Goal: Task Accomplishment & Management: Manage account settings

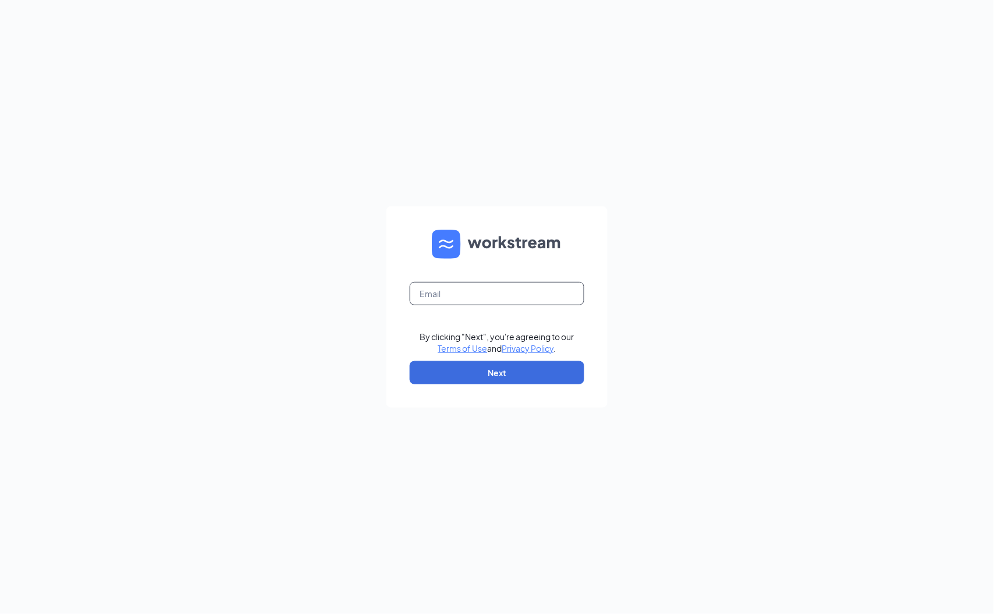
click at [440, 298] on input "text" at bounding box center [497, 293] width 175 height 23
type input "zulfitri.zaparudin@lazada.sg"
click at [497, 376] on button "Next" at bounding box center [497, 372] width 175 height 23
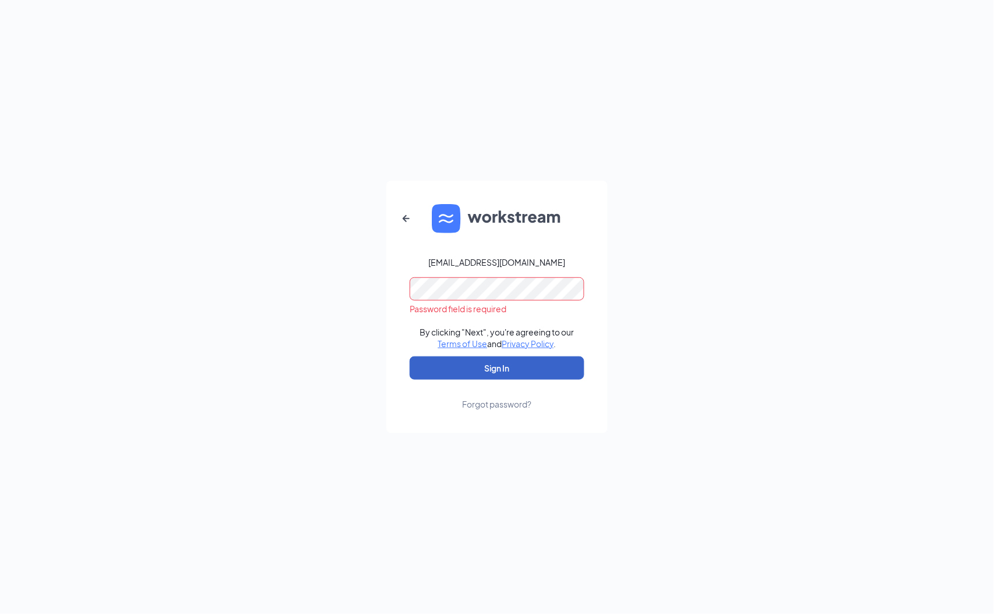
click at [431, 372] on button "Sign In" at bounding box center [497, 368] width 175 height 23
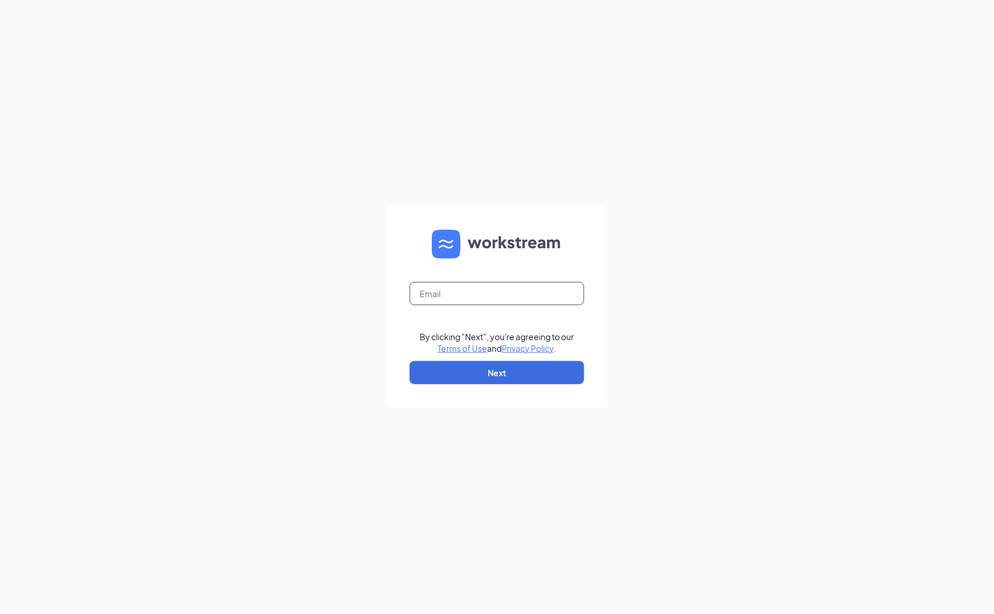
click at [438, 288] on input "text" at bounding box center [497, 293] width 175 height 23
type input "zulfitri.zaparudin@lazada.sg"
click at [490, 376] on button "Next" at bounding box center [497, 372] width 175 height 23
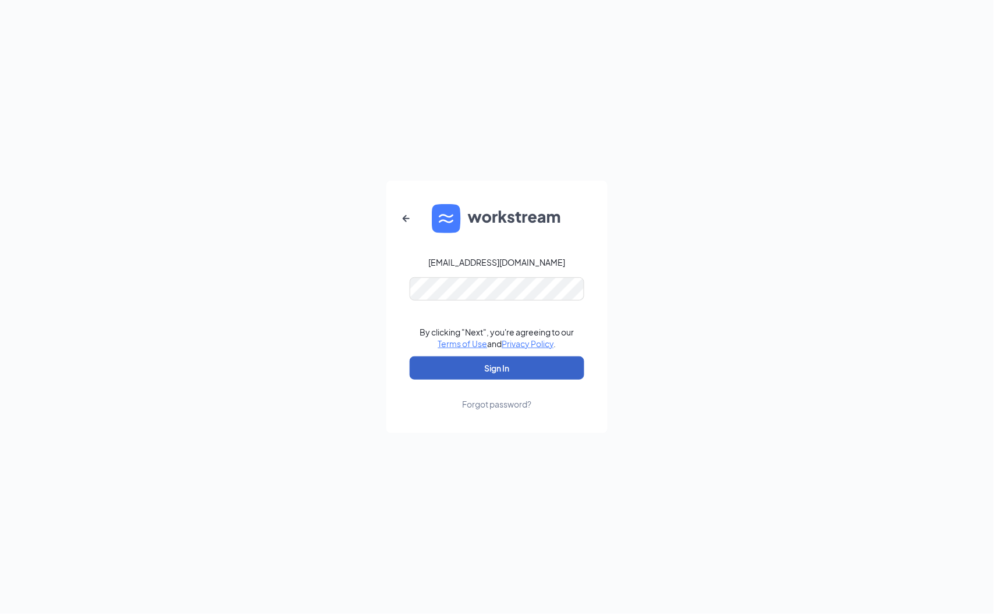
click at [449, 365] on button "Sign In" at bounding box center [497, 368] width 175 height 23
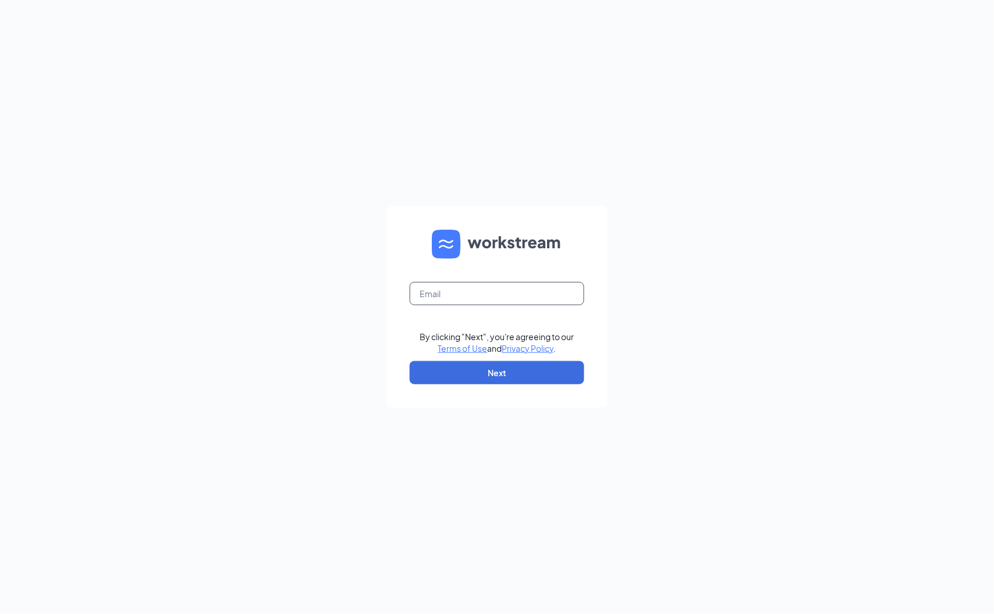
click at [452, 301] on input "text" at bounding box center [497, 293] width 175 height 23
type input "routers@list.alibaba-inc.com"
click at [528, 376] on button "Next" at bounding box center [497, 372] width 175 height 23
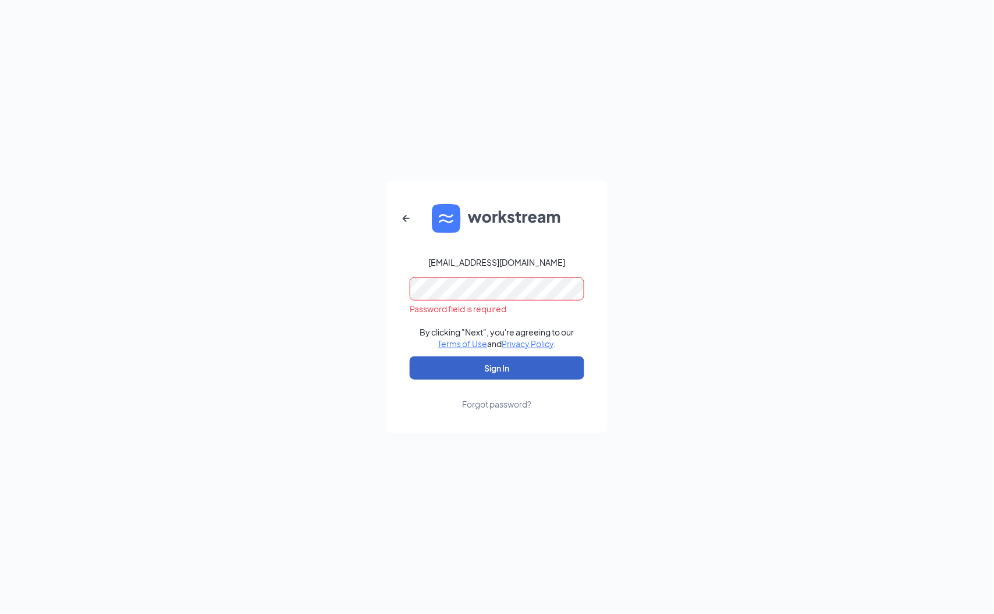
click at [435, 371] on button "Sign In" at bounding box center [497, 368] width 175 height 23
click at [514, 257] on div "routers@list.alibaba-inc.com" at bounding box center [497, 263] width 137 height 12
click at [408, 217] on icon "ArrowLeftNew" at bounding box center [406, 219] width 14 height 14
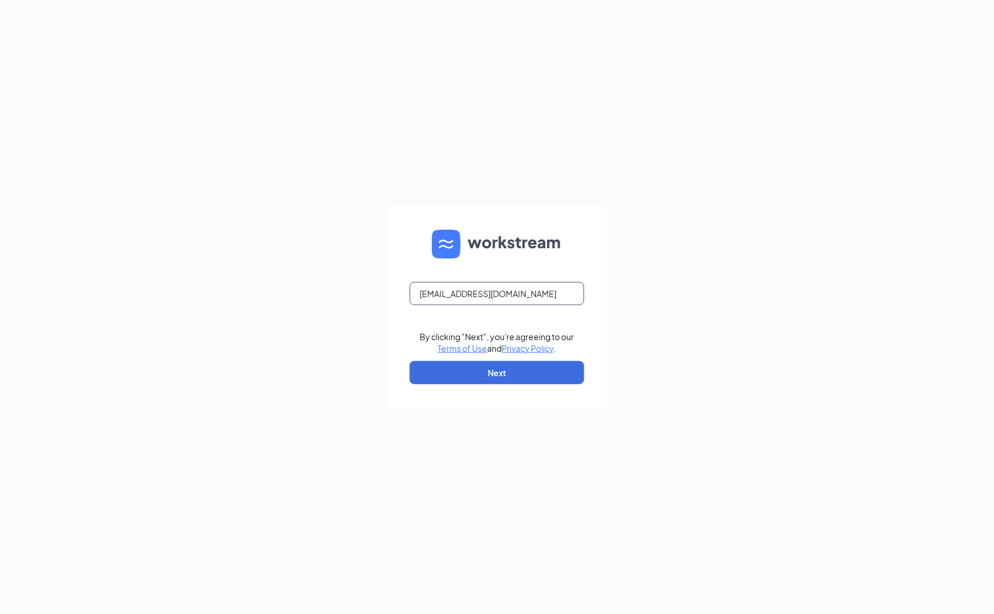
click at [512, 296] on input "routers@list.alibaba-inc.com" at bounding box center [497, 293] width 175 height 23
type input "[EMAIL_ADDRESS][DOMAIN_NAME]"
click at [499, 370] on button "Next" at bounding box center [497, 372] width 175 height 23
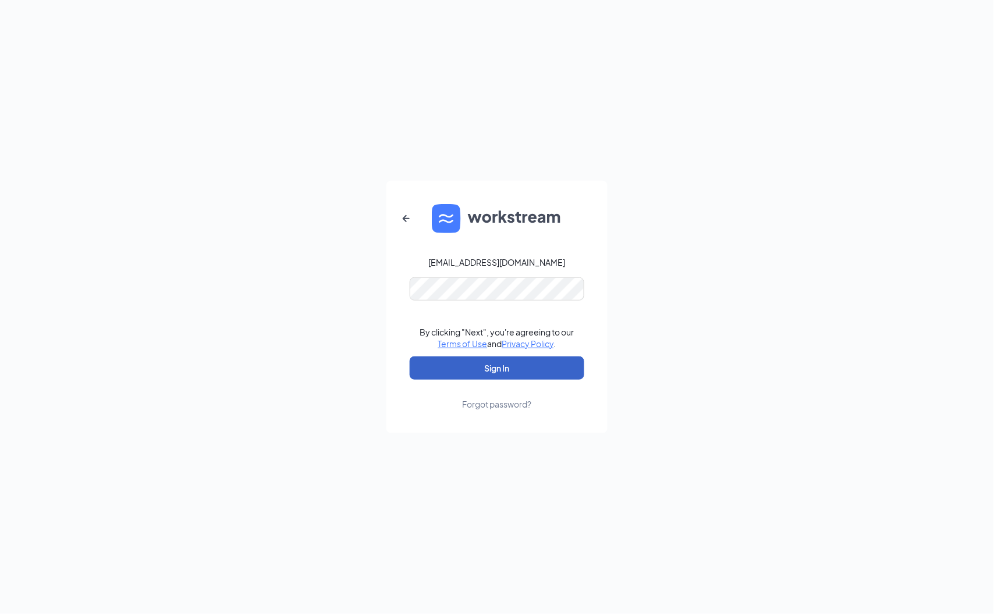
click at [439, 369] on button "Sign In" at bounding box center [497, 368] width 175 height 23
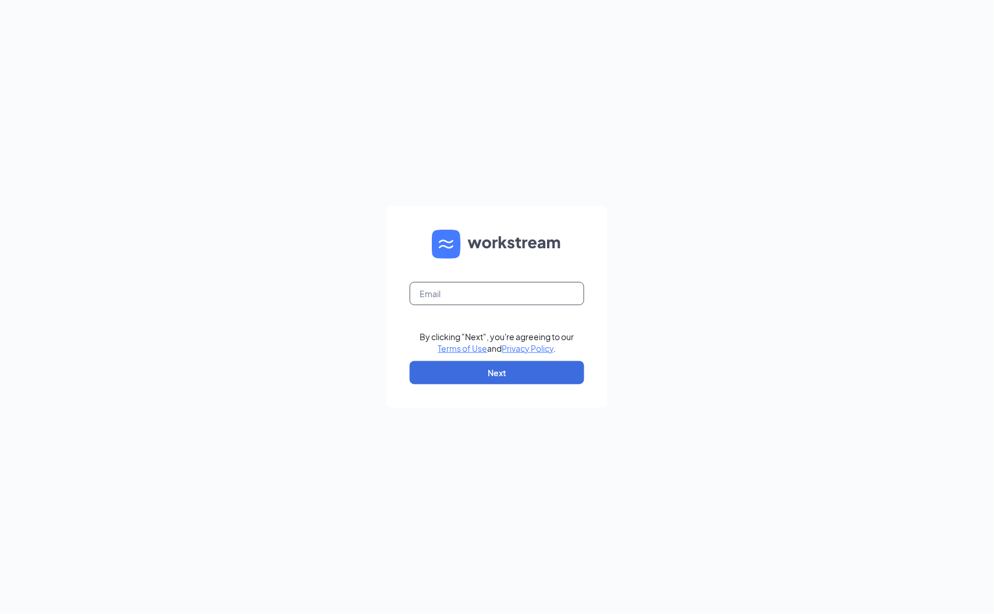
click at [449, 293] on input "text" at bounding box center [497, 293] width 175 height 23
type input "[EMAIL_ADDRESS][DOMAIN_NAME]"
click at [507, 379] on button "Next" at bounding box center [497, 372] width 175 height 23
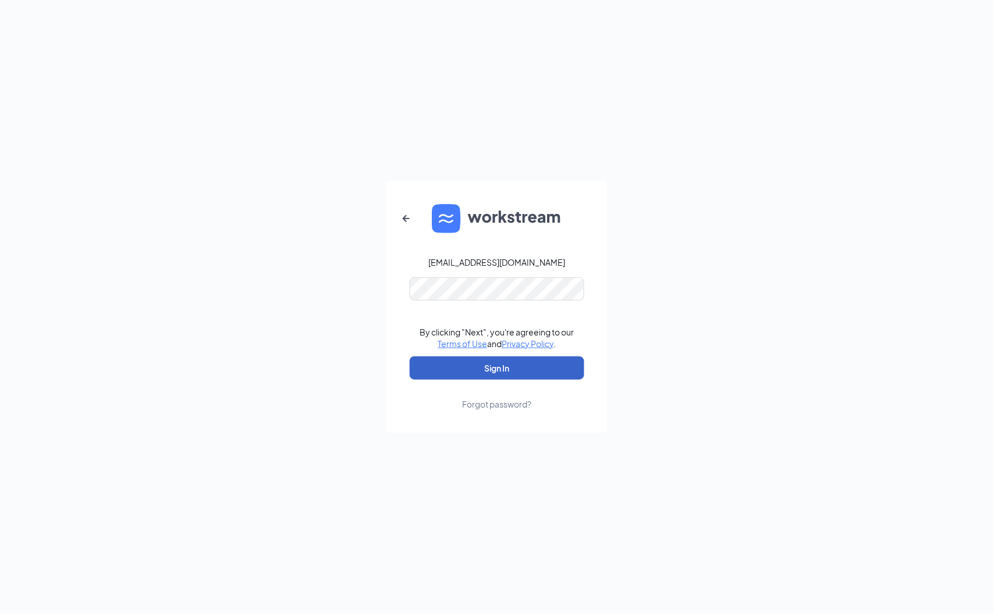
click at [443, 371] on button "Sign In" at bounding box center [497, 368] width 175 height 23
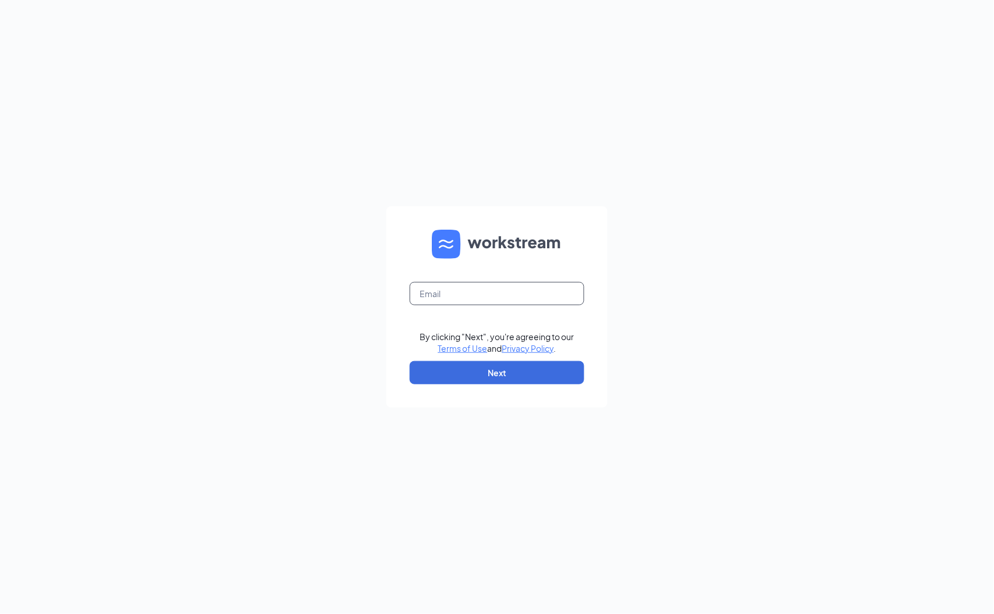
click at [449, 294] on input "text" at bounding box center [497, 293] width 175 height 23
type input "zulfitri.zaparudin@lazada.sg"
click at [483, 374] on button "Next" at bounding box center [497, 372] width 175 height 23
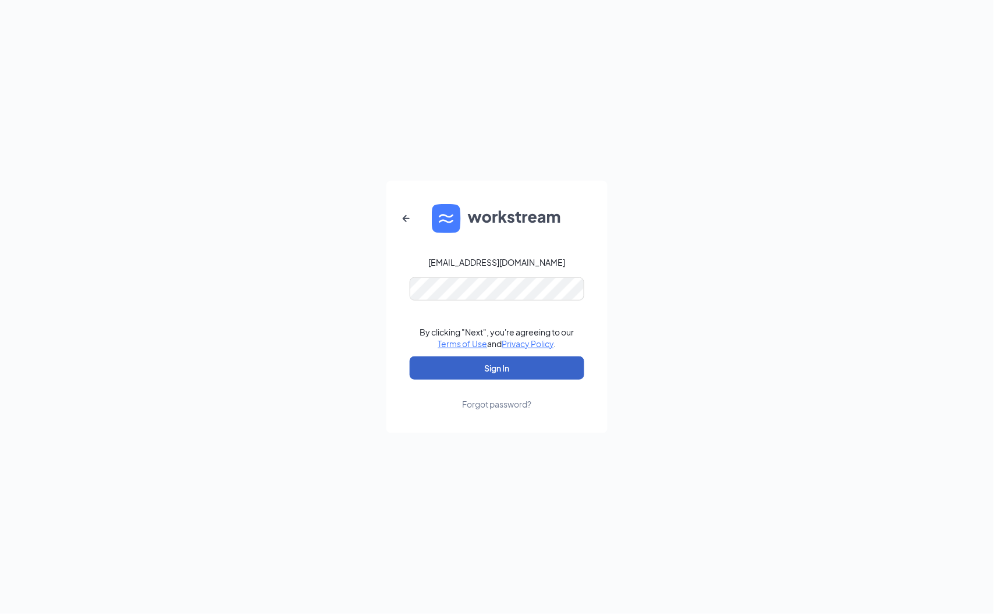
click at [460, 368] on button "Sign In" at bounding box center [497, 368] width 175 height 23
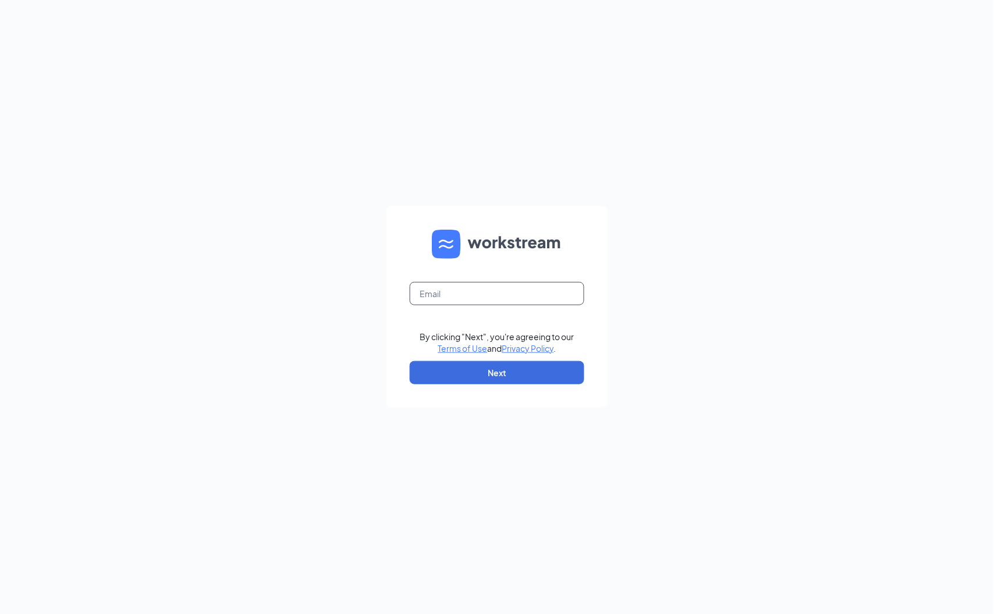
click at [457, 300] on input "text" at bounding box center [497, 293] width 175 height 23
type input "[EMAIL_ADDRESS][DOMAIN_NAME]"
click at [472, 368] on button "Next" at bounding box center [497, 372] width 175 height 23
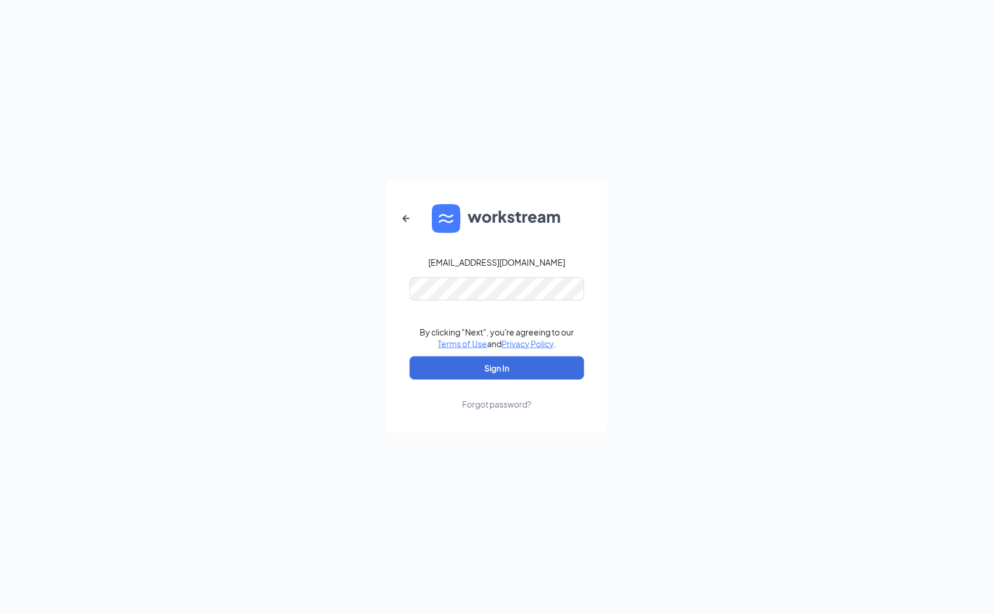
click at [505, 466] on div "zulfitri.zaparudin@lazada.sg By clicking "Next", you're agreeing to our Terms o…" at bounding box center [497, 307] width 994 height 614
click at [481, 368] on button "Sign In" at bounding box center [497, 368] width 175 height 23
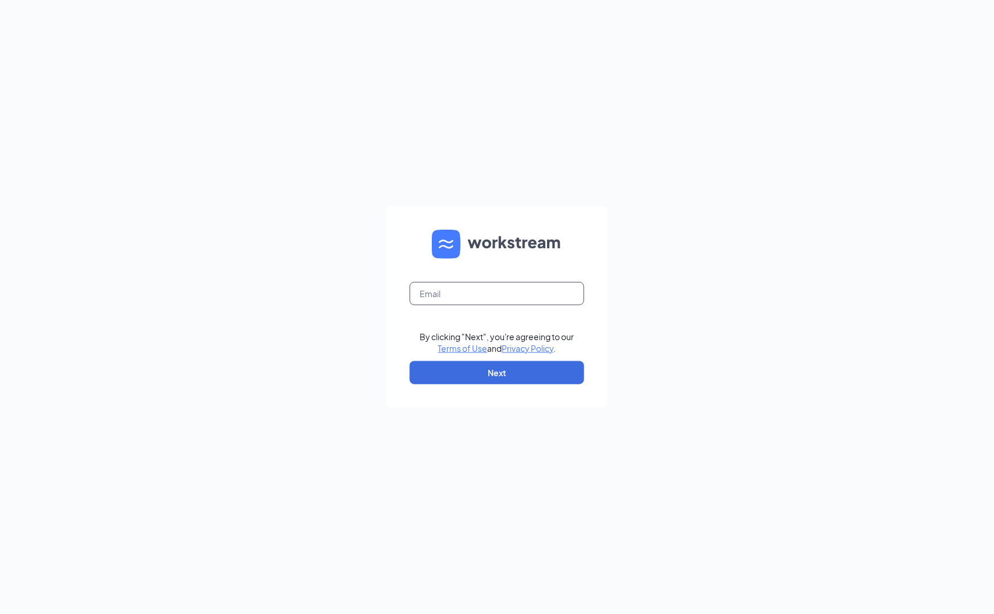
click at [504, 299] on input "text" at bounding box center [497, 293] width 175 height 23
type input "zulfitri.zaparudin@lazada.sg"
click at [463, 371] on button "Next" at bounding box center [497, 372] width 175 height 23
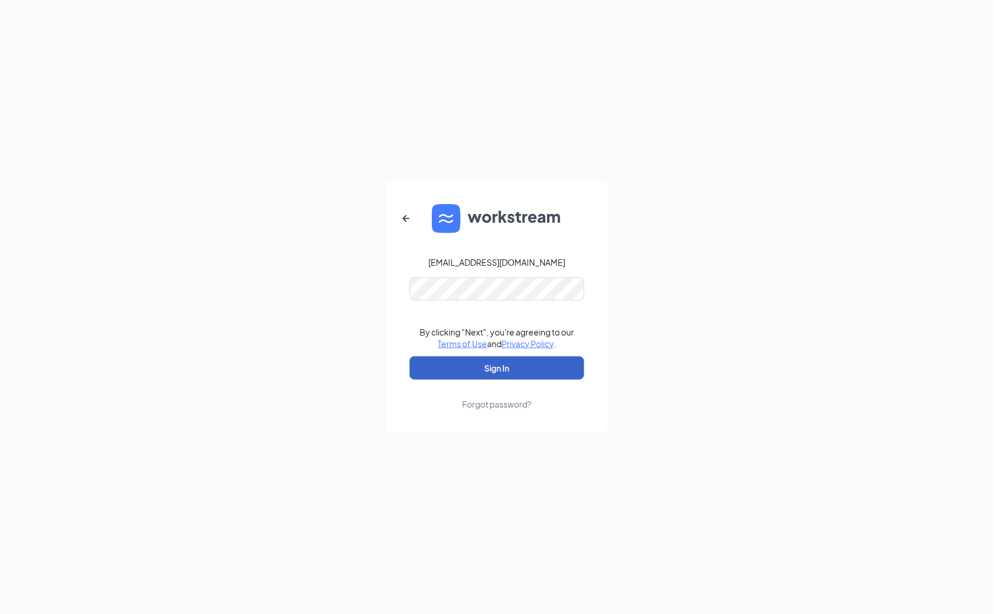
click at [450, 375] on button "Sign In" at bounding box center [497, 368] width 175 height 23
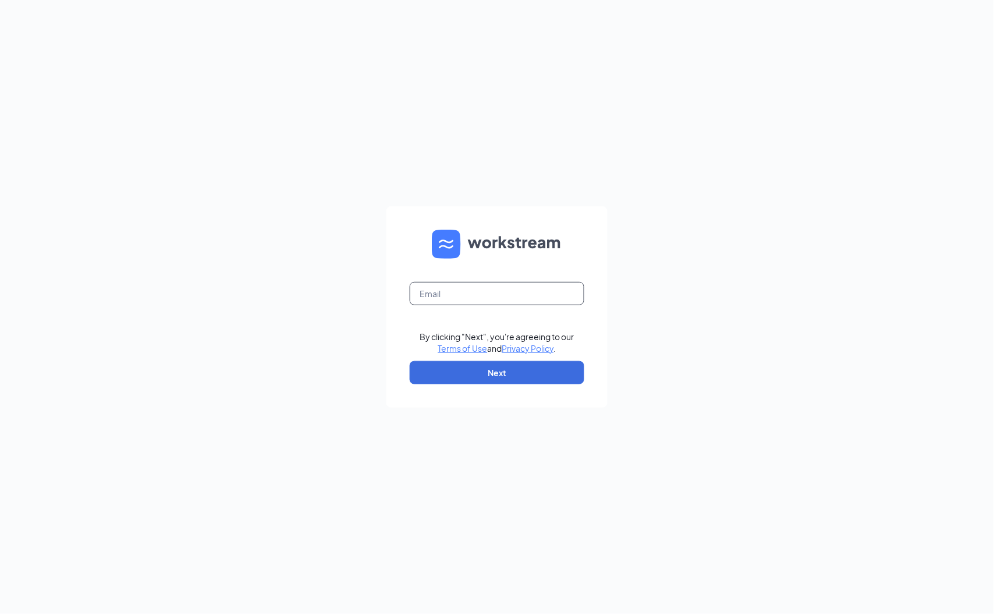
click at [472, 296] on input "text" at bounding box center [497, 293] width 175 height 23
type input "[EMAIL_ADDRESS][DOMAIN_NAME]"
click at [468, 374] on button "Next" at bounding box center [497, 372] width 175 height 23
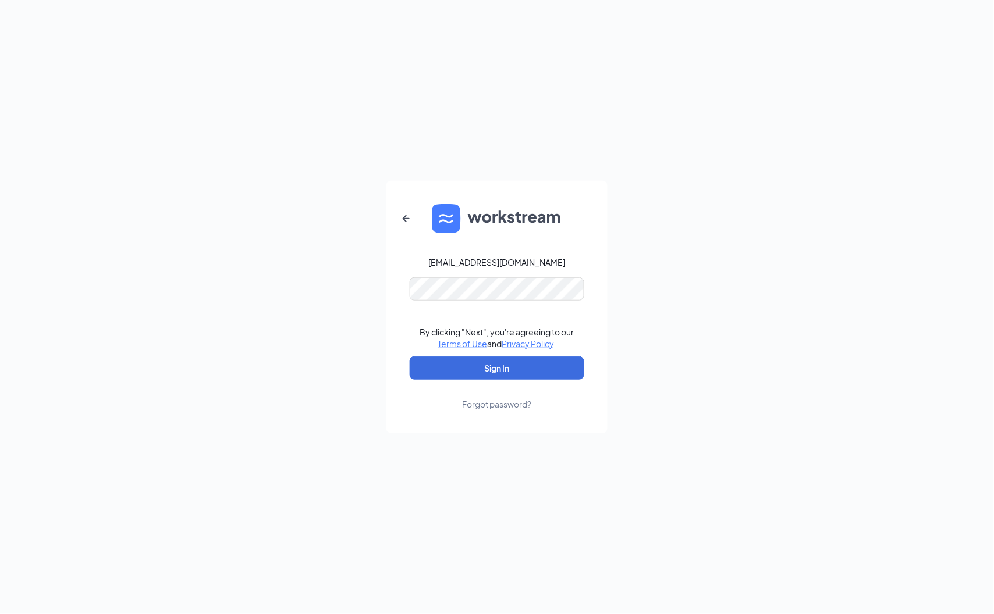
click at [445, 301] on form "zulfitri.zaparudin@lazada.sg By clicking "Next", you're agreeing to our Terms o…" at bounding box center [496, 307] width 221 height 253
click at [428, 383] on form "zulfitri.zaparudin@lazada.sg By clicking "Next", you're agreeing to our Terms o…" at bounding box center [496, 307] width 221 height 253
click at [435, 369] on button "Sign In" at bounding box center [497, 368] width 175 height 23
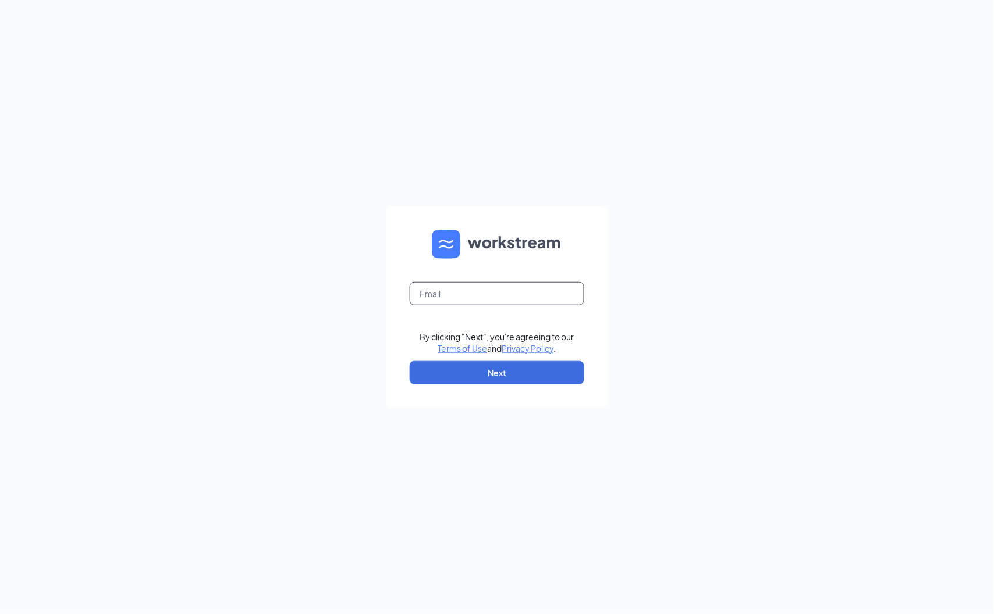
drag, startPoint x: 472, startPoint y: 294, endPoint x: 490, endPoint y: 294, distance: 17.5
click at [472, 294] on input "text" at bounding box center [497, 293] width 175 height 23
type input "[EMAIL_ADDRESS][DOMAIN_NAME]"
click at [509, 371] on button "Next" at bounding box center [497, 372] width 175 height 23
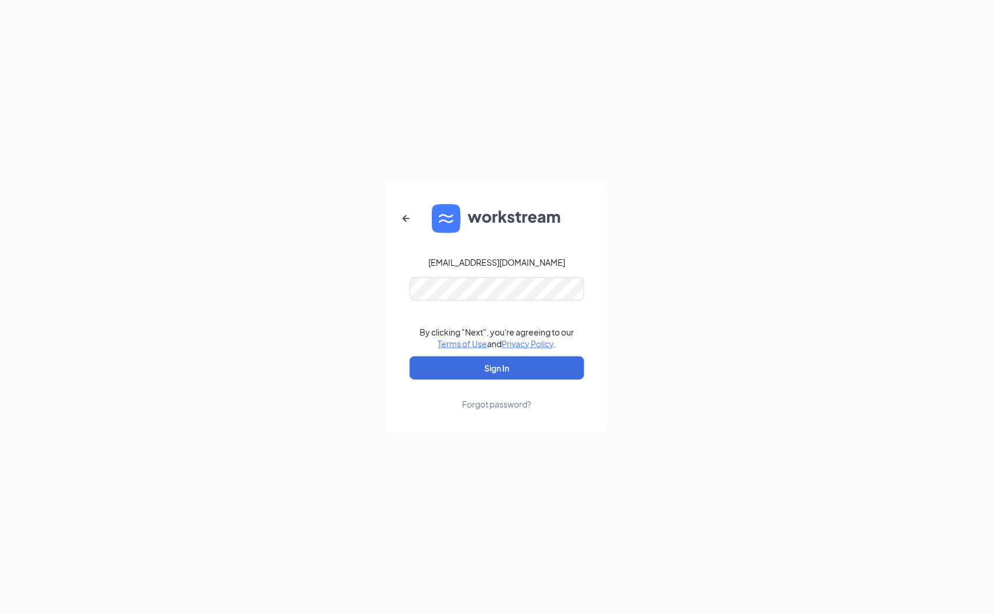
click at [496, 406] on div "Forgot password?" at bounding box center [497, 405] width 69 height 12
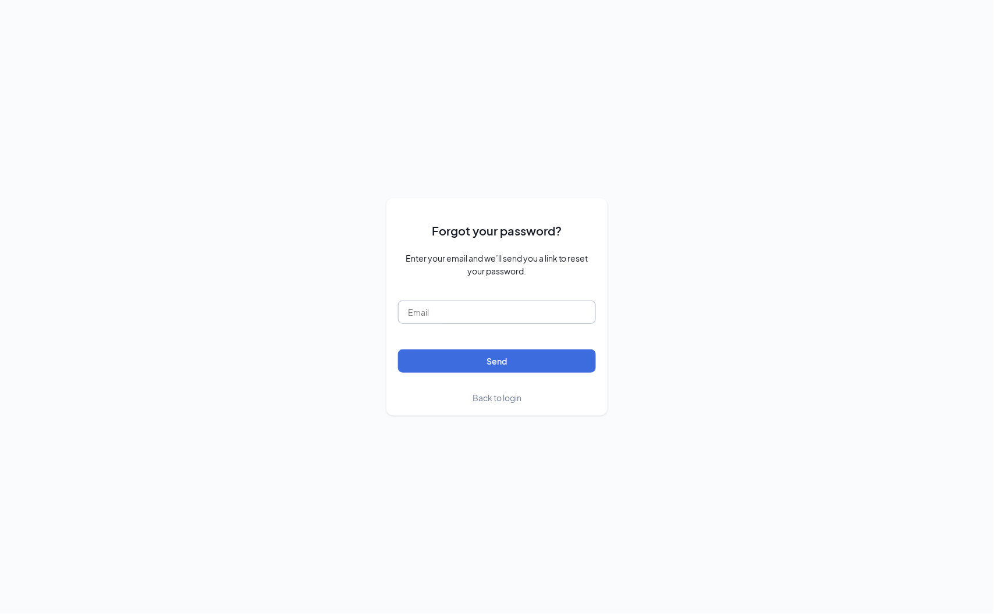
click at [438, 308] on input "text" at bounding box center [497, 312] width 198 height 23
type input "zulfitri.zaparudin@lazada.sg"
click at [495, 367] on button "Send" at bounding box center [497, 361] width 198 height 23
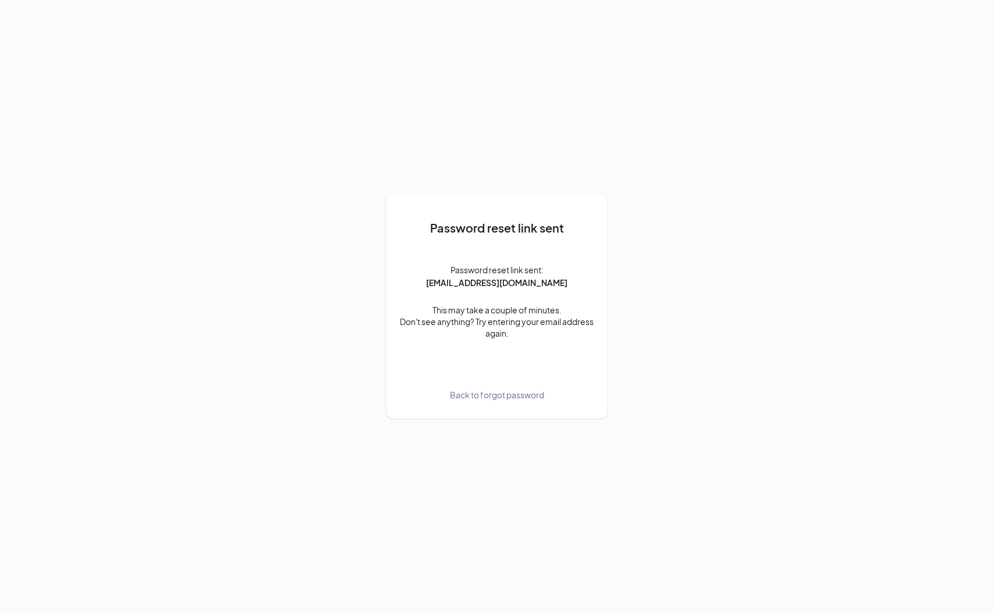
click at [493, 397] on span "Back to forgot password" at bounding box center [497, 395] width 94 height 13
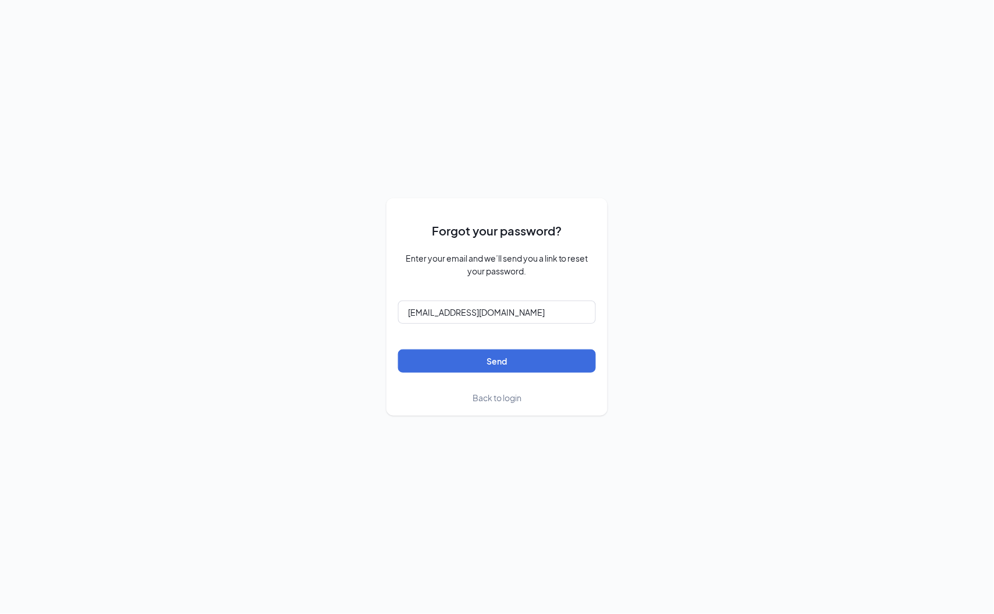
click at [510, 399] on span "Back to login" at bounding box center [496, 398] width 49 height 10
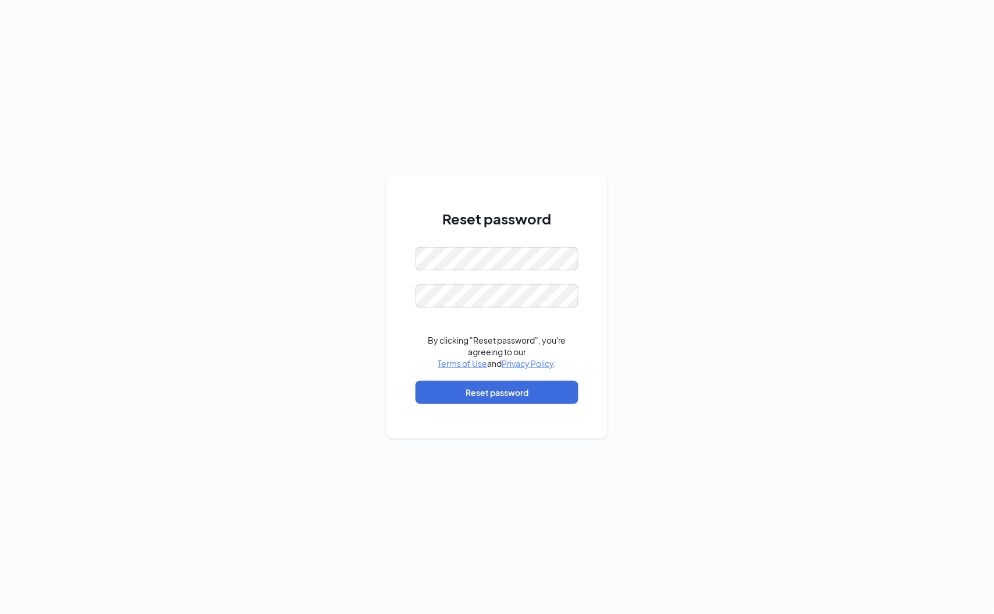
click at [617, 475] on div "Reset password By clicking "Reset password", you're agreeing to our Terms of Us…" at bounding box center [497, 307] width 994 height 614
click at [508, 394] on button "Reset password" at bounding box center [496, 392] width 163 height 23
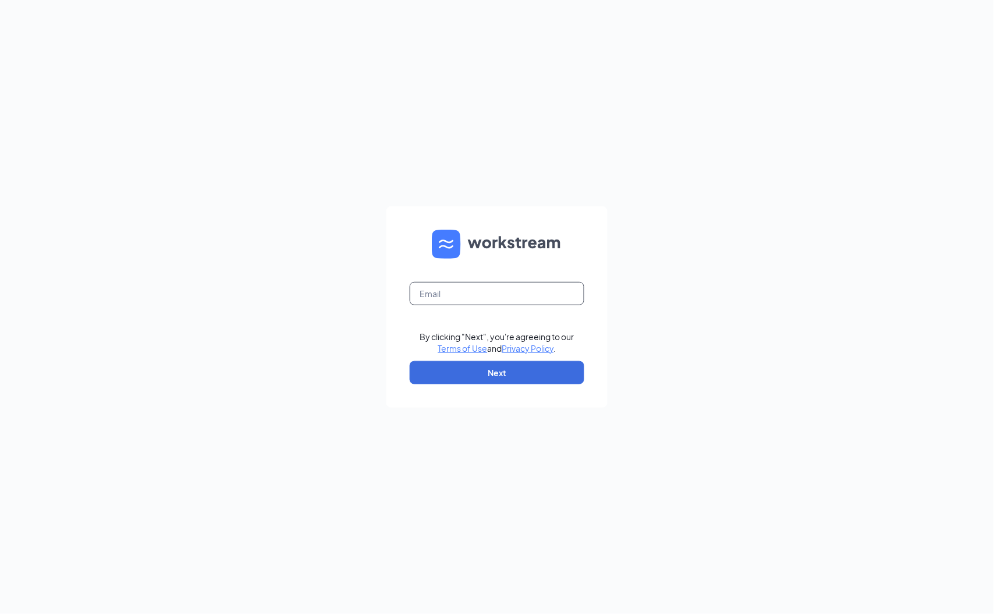
click at [450, 294] on input "text" at bounding box center [497, 293] width 175 height 23
type input "[EMAIL_ADDRESS][DOMAIN_NAME]"
click at [496, 374] on button "Next" at bounding box center [497, 372] width 175 height 23
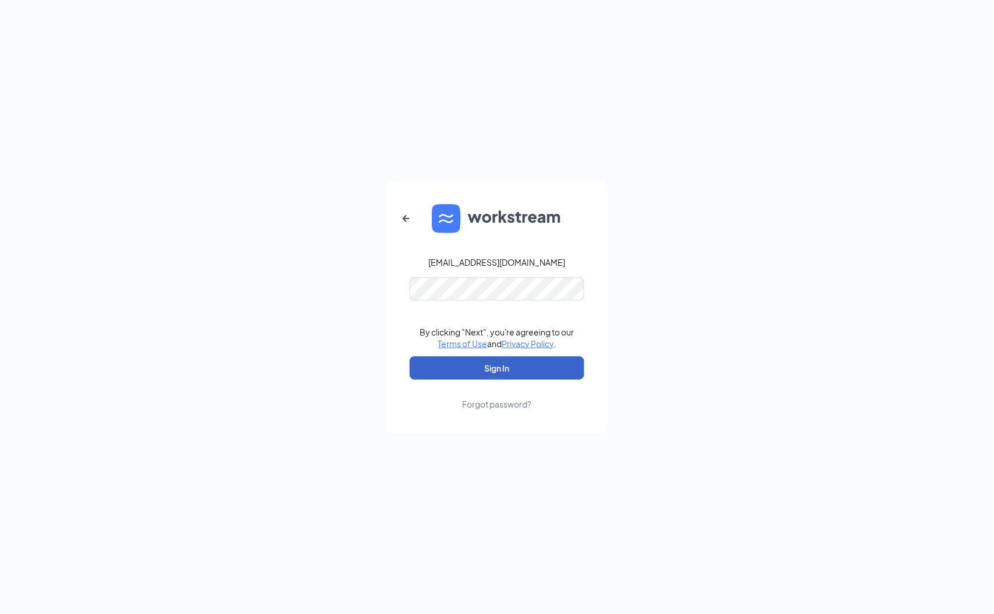
click at [446, 370] on button "Sign In" at bounding box center [497, 368] width 175 height 23
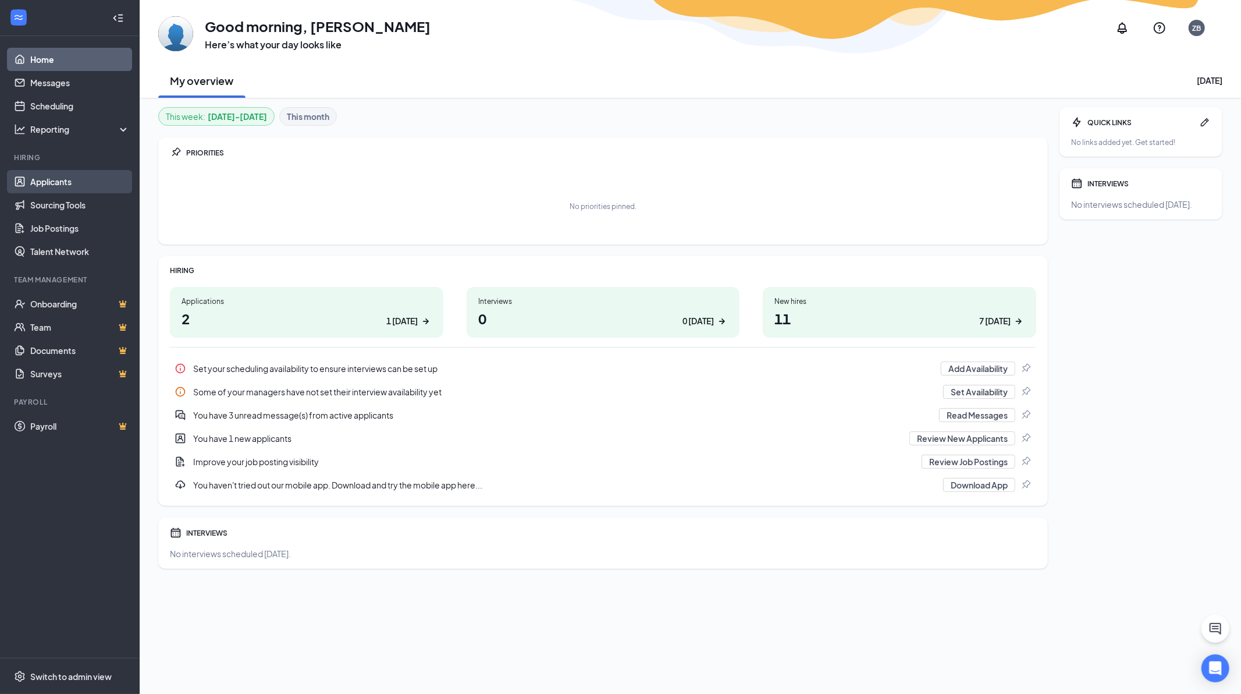
click at [68, 179] on link "Applicants" at bounding box center [79, 181] width 99 height 23
